Goal: Task Accomplishment & Management: Manage account settings

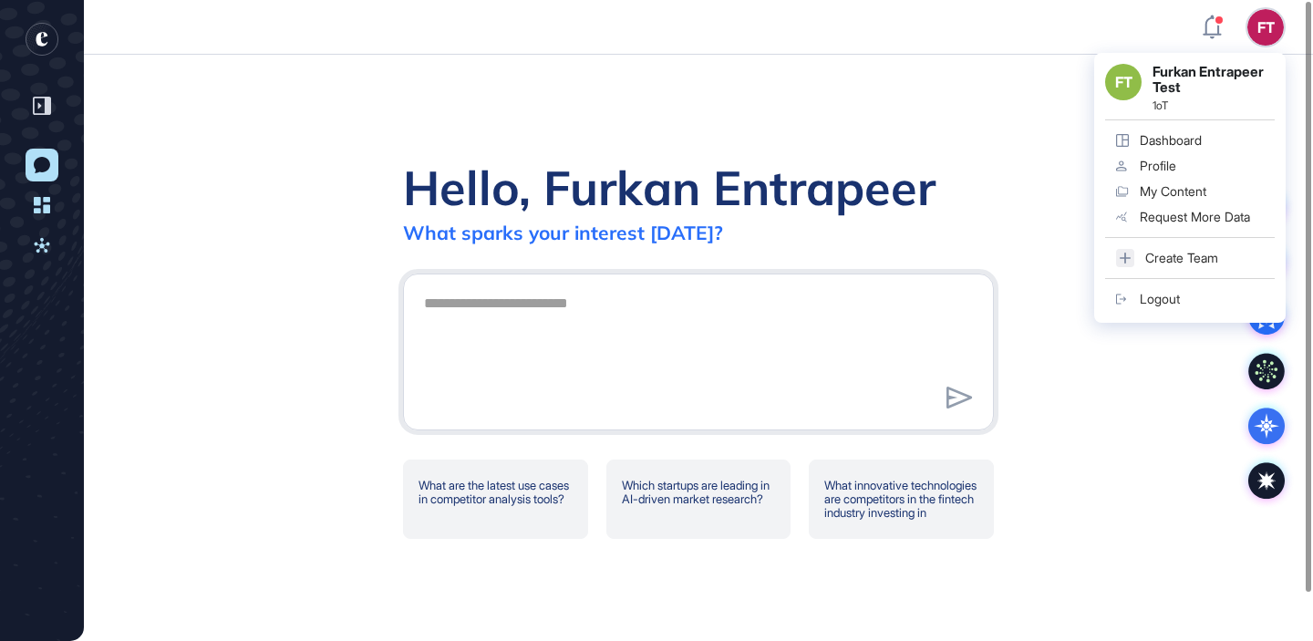
click at [1173, 298] on div "Logout" at bounding box center [1160, 299] width 40 height 15
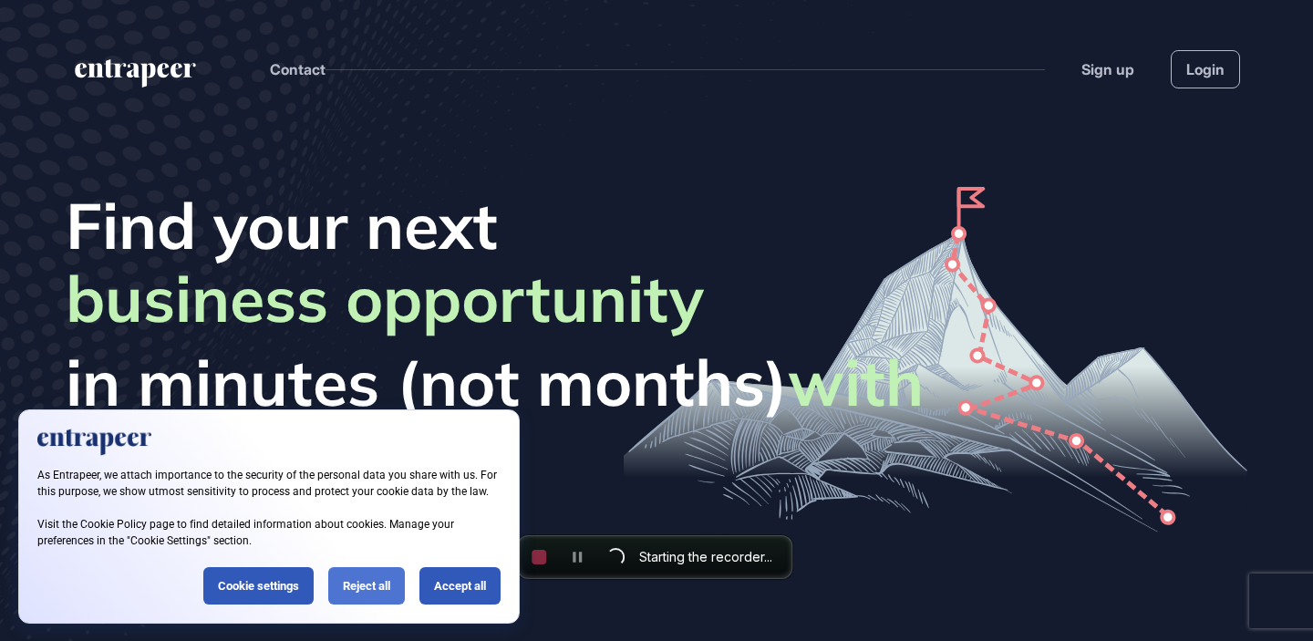
click at [373, 579] on div "Reject all" at bounding box center [366, 585] width 77 height 37
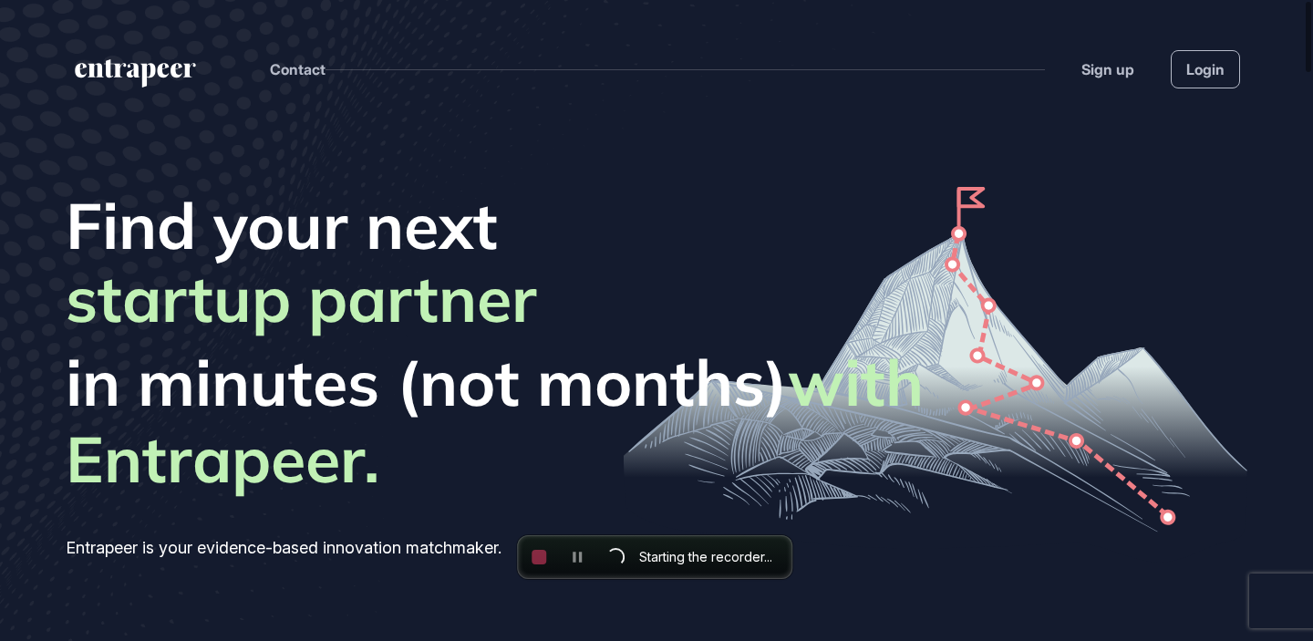
click at [647, 275] on div "business opportunity startup partner revenue stream product line PoC project" at bounding box center [657, 307] width 1182 height 73
